Goal: Task Accomplishment & Management: Manage account settings

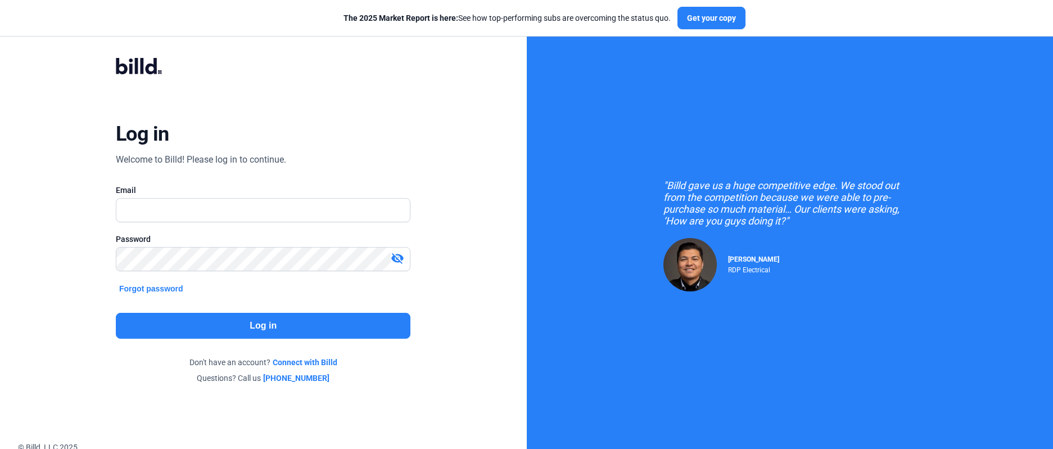
type input "[EMAIL_ADDRESS][DOMAIN_NAME]"
click at [241, 207] on input "[EMAIL_ADDRESS][DOMAIN_NAME]" at bounding box center [262, 209] width 293 height 23
click at [255, 318] on button "Log in" at bounding box center [263, 326] width 295 height 26
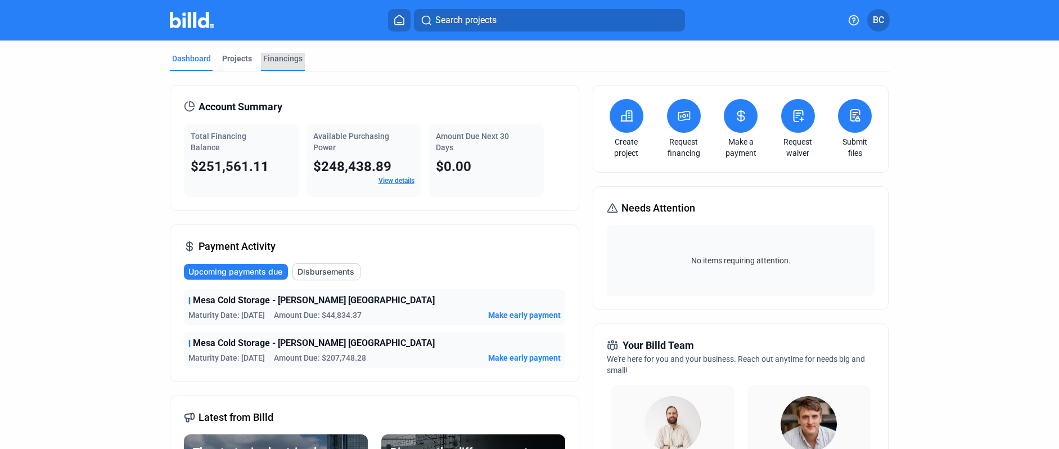
click at [279, 61] on div "Financings" at bounding box center [282, 58] width 39 height 11
